Goal: Task Accomplishment & Management: Use online tool/utility

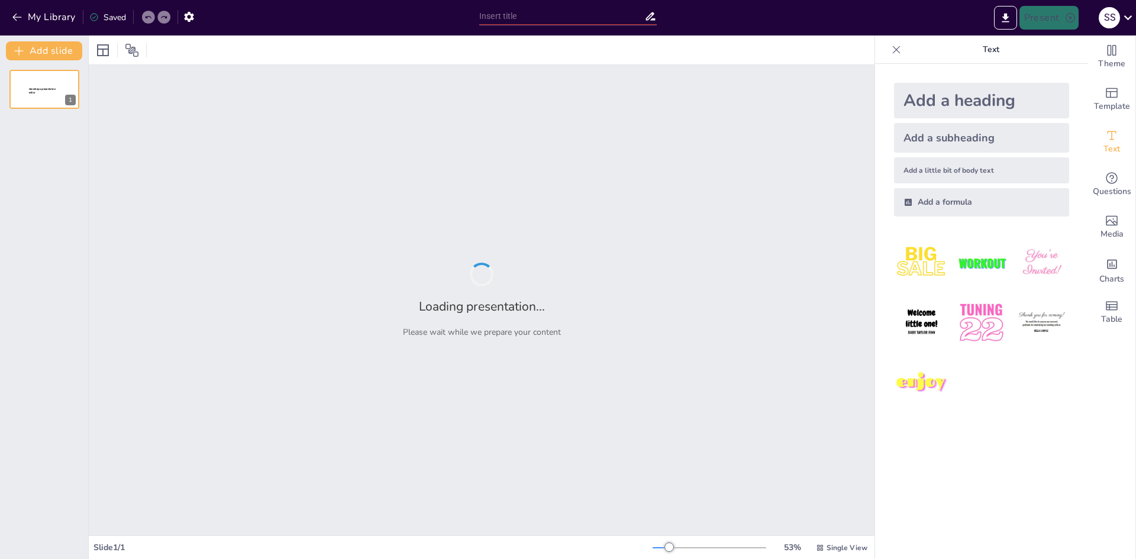
type input "Основи системи сертифікації продукції УкрСЕПРО"
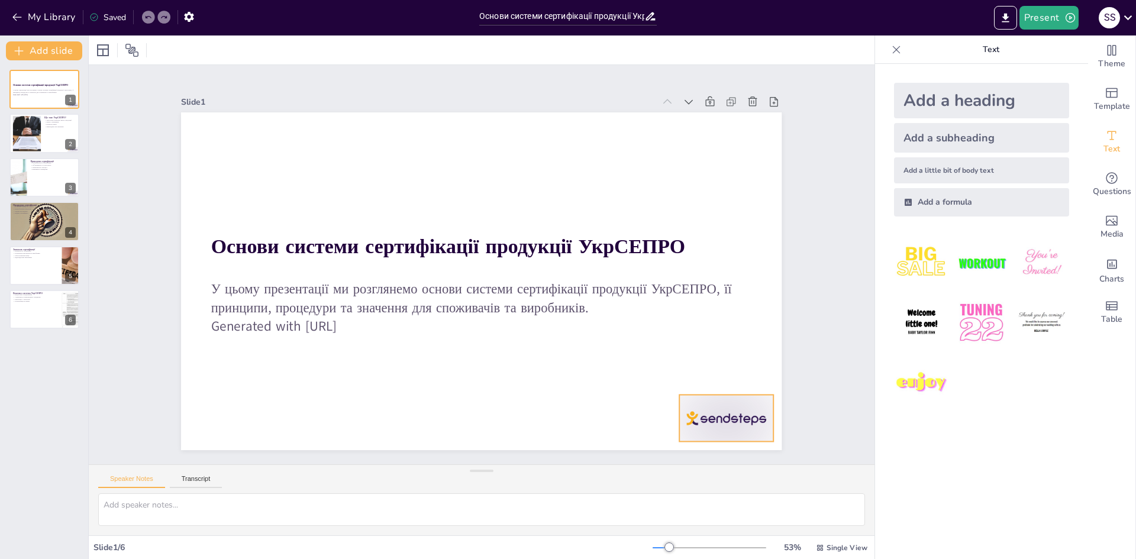
click at [695, 464] on div at bounding box center [643, 504] width 105 height 81
click at [647, 46] on icon at bounding box center [638, 38] width 17 height 17
click at [56, 141] on div at bounding box center [44, 134] width 71 height 40
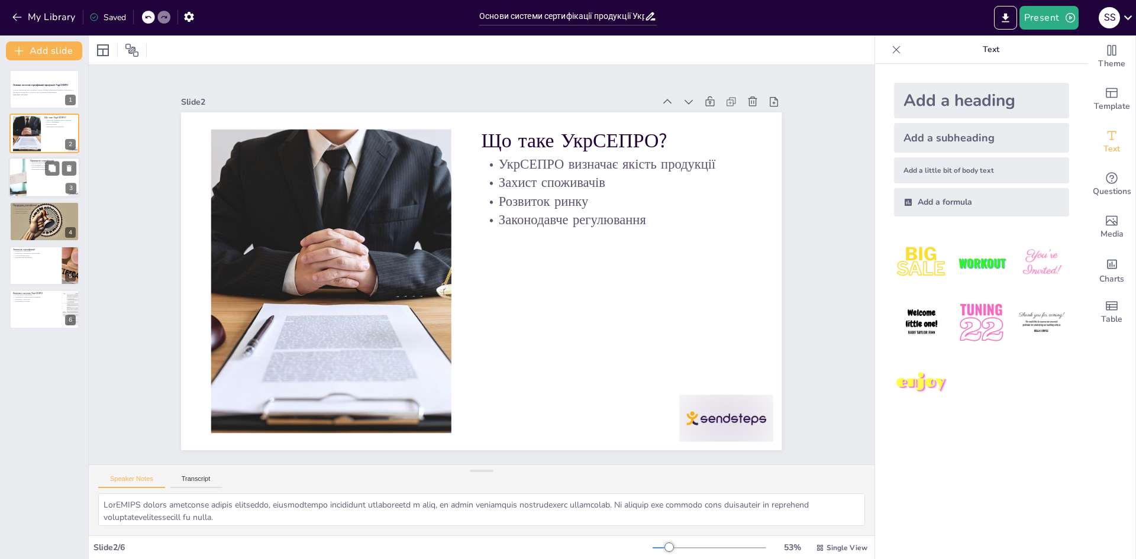
click at [54, 185] on div at bounding box center [44, 177] width 71 height 40
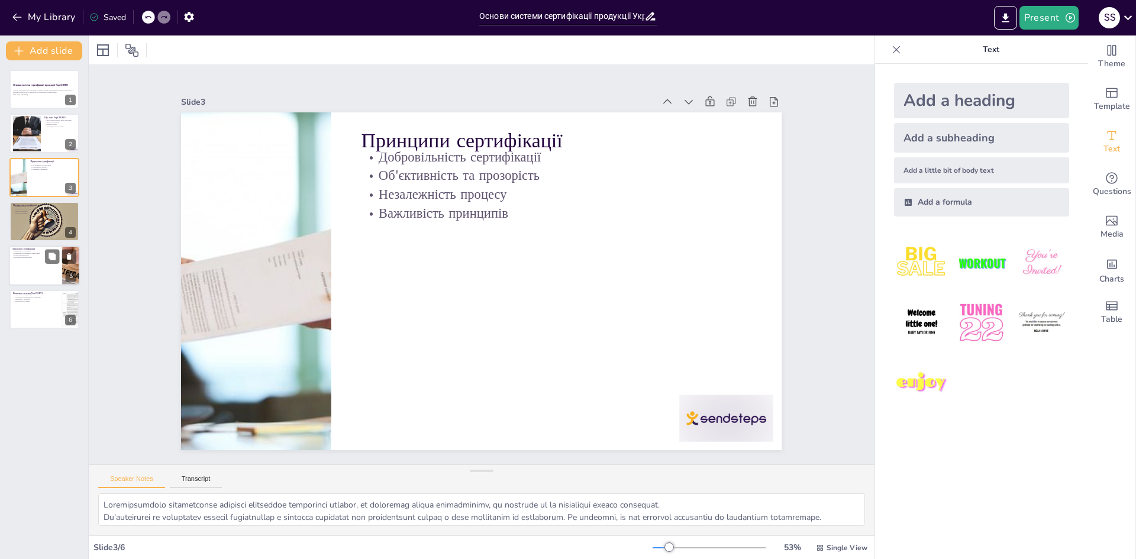
click at [62, 249] on div at bounding box center [60, 256] width 31 height 14
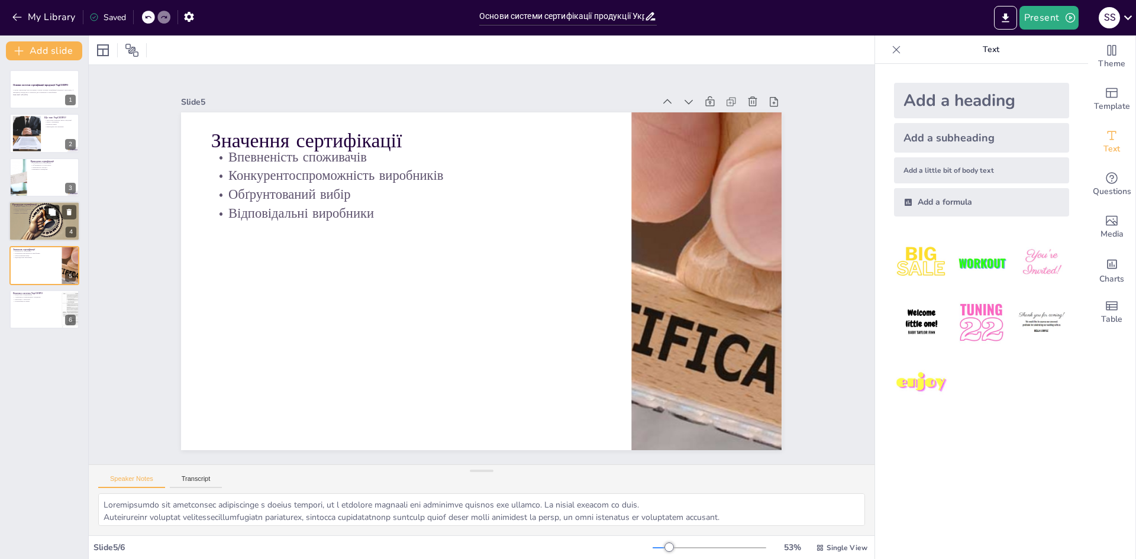
click at [49, 206] on button at bounding box center [52, 212] width 14 height 14
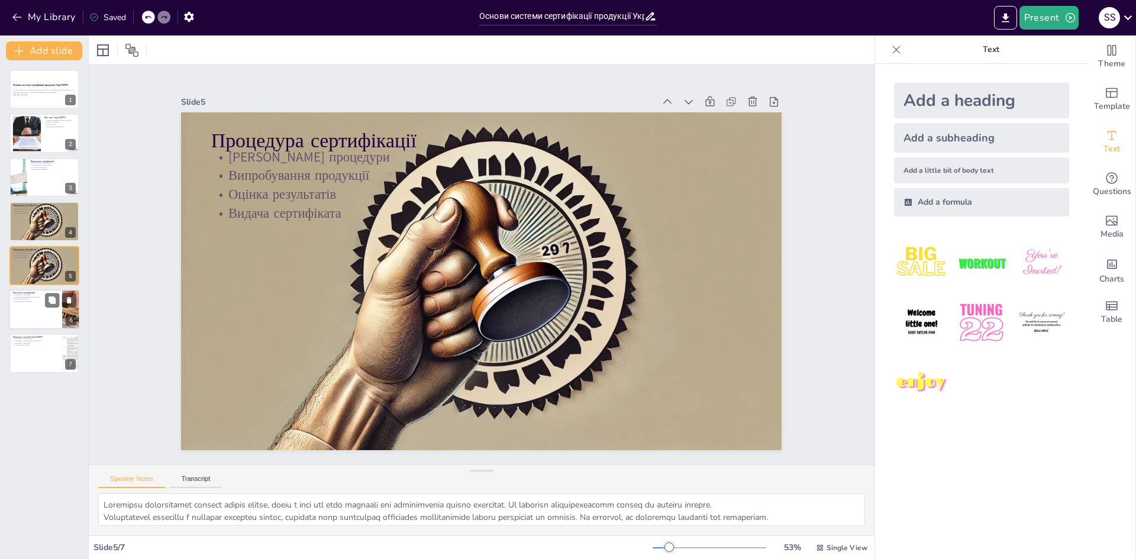
click at [28, 302] on p "Відповідальні виробники" at bounding box center [35, 301] width 46 height 2
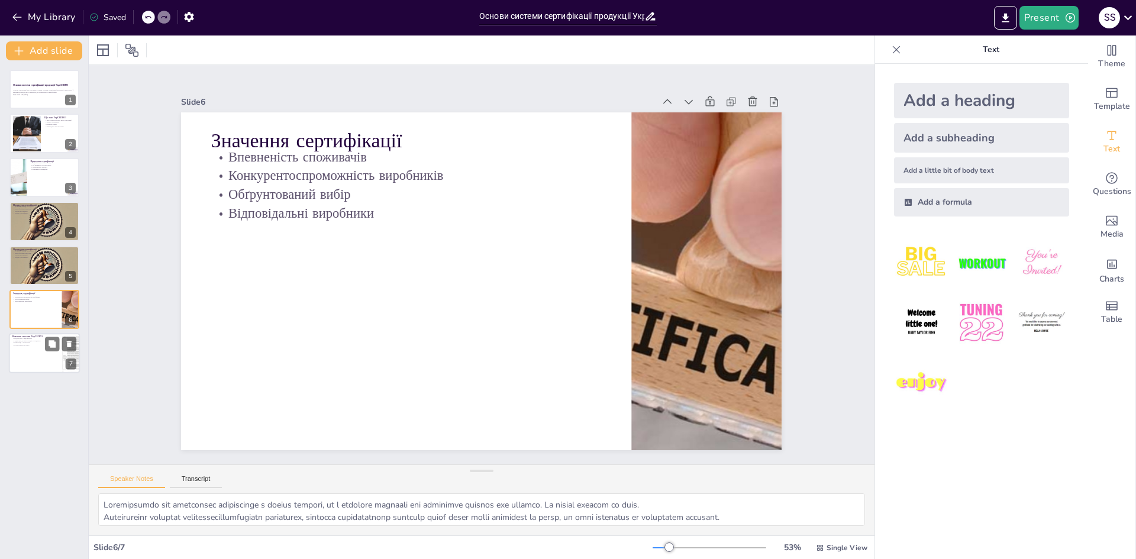
click at [30, 352] on div at bounding box center [44, 354] width 71 height 40
type textarea "Loremipsum dolorsitamet consectetu adi elitseddoeiu t incididun utlabore, etdol…"
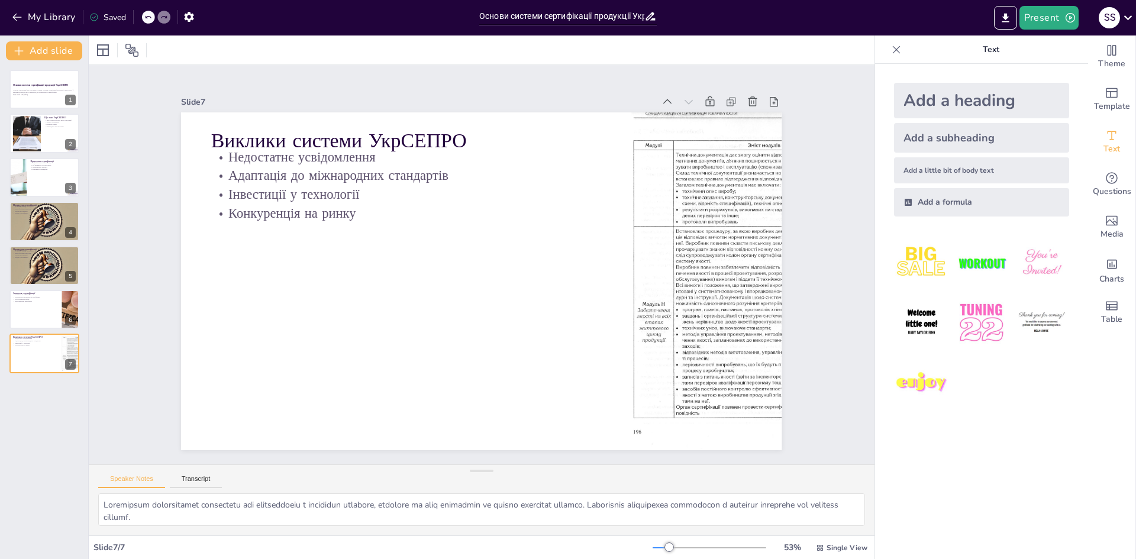
click at [650, 15] on icon at bounding box center [650, 16] width 9 height 8
click at [1117, 170] on div "Questions" at bounding box center [1111, 184] width 47 height 43
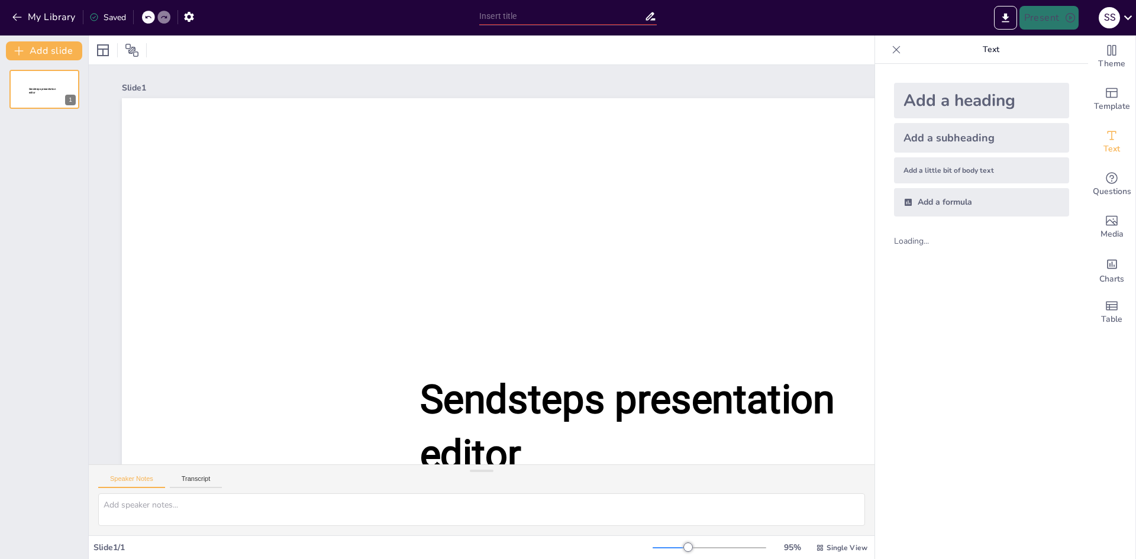
type input "Основи системи сертифікації продукції УкрСЕПРО"
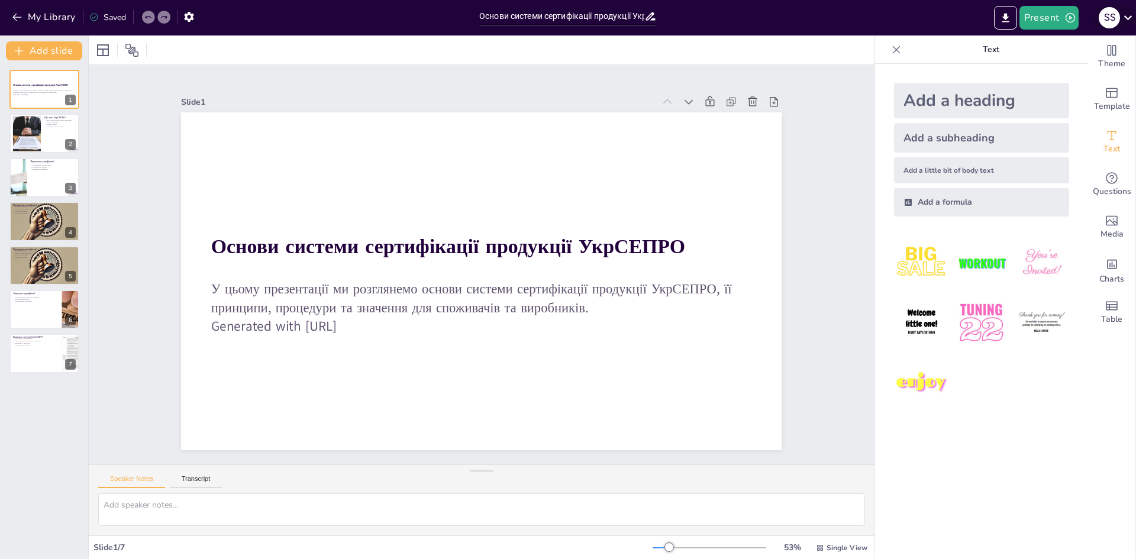
click at [1122, 15] on icon at bounding box center [1128, 17] width 16 height 16
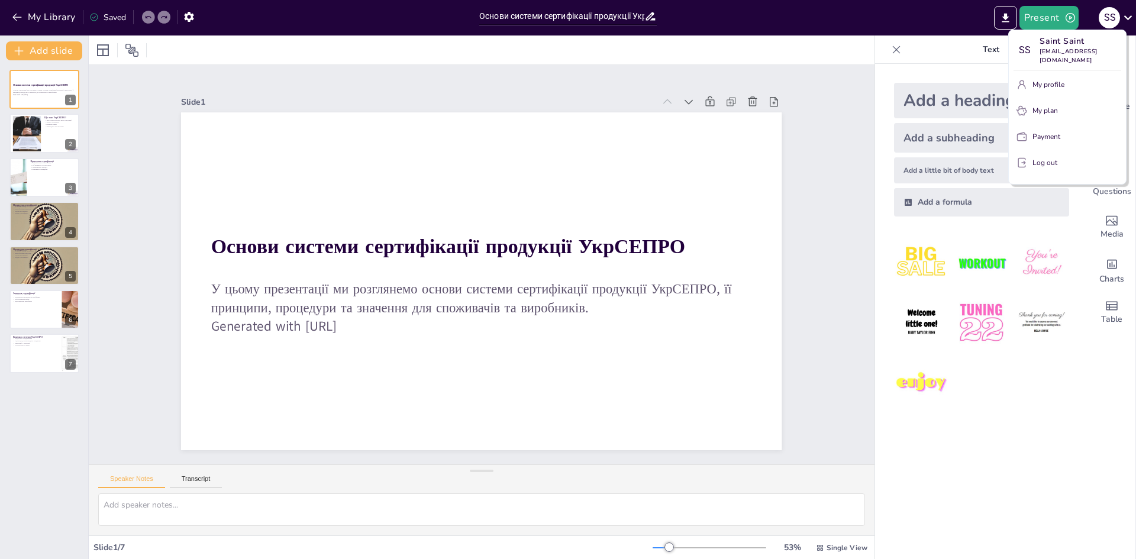
click at [1039, 157] on p "Log out" at bounding box center [1045, 162] width 25 height 11
